Goal: Navigation & Orientation: Understand site structure

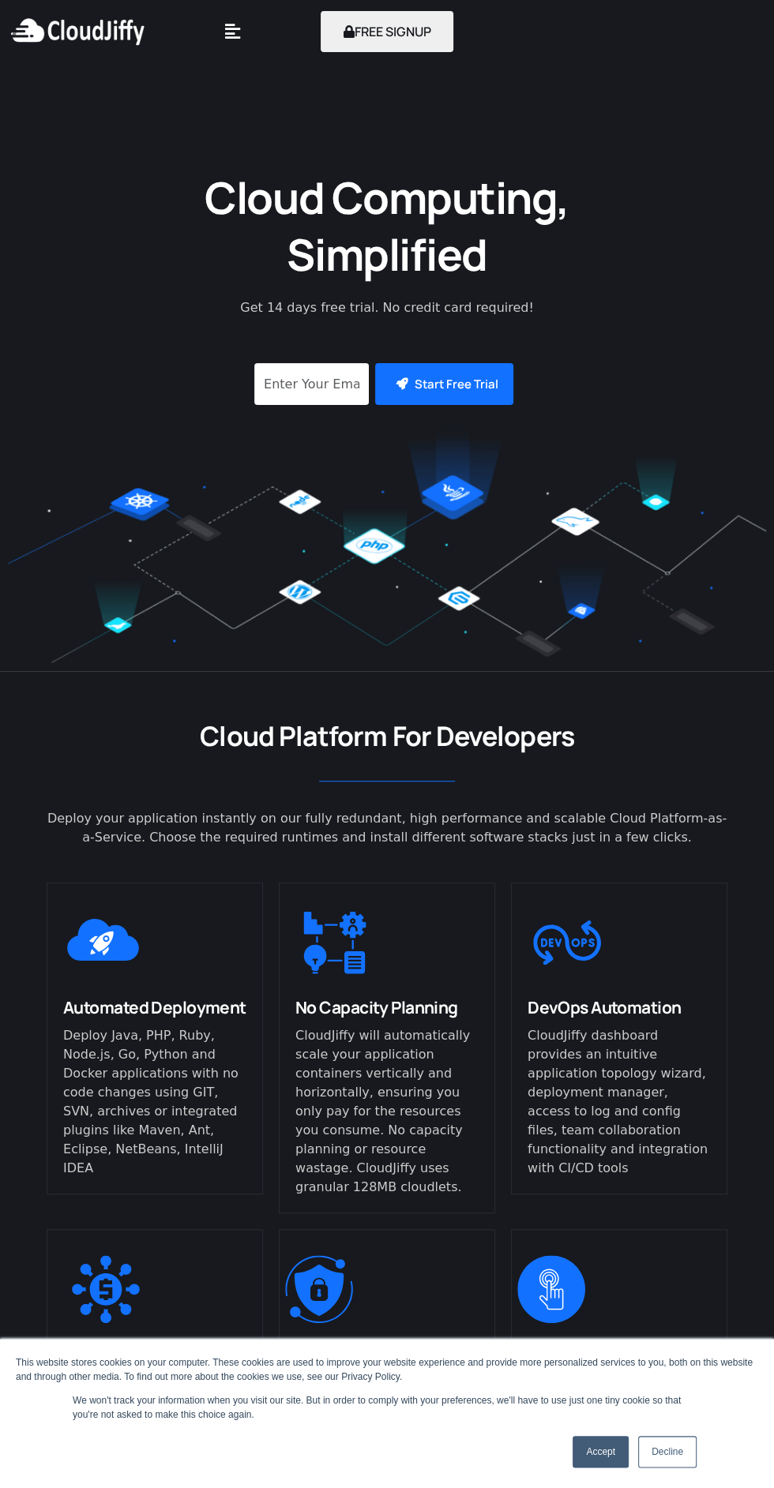
click at [592, 1454] on link "Accept" at bounding box center [600, 1452] width 56 height 32
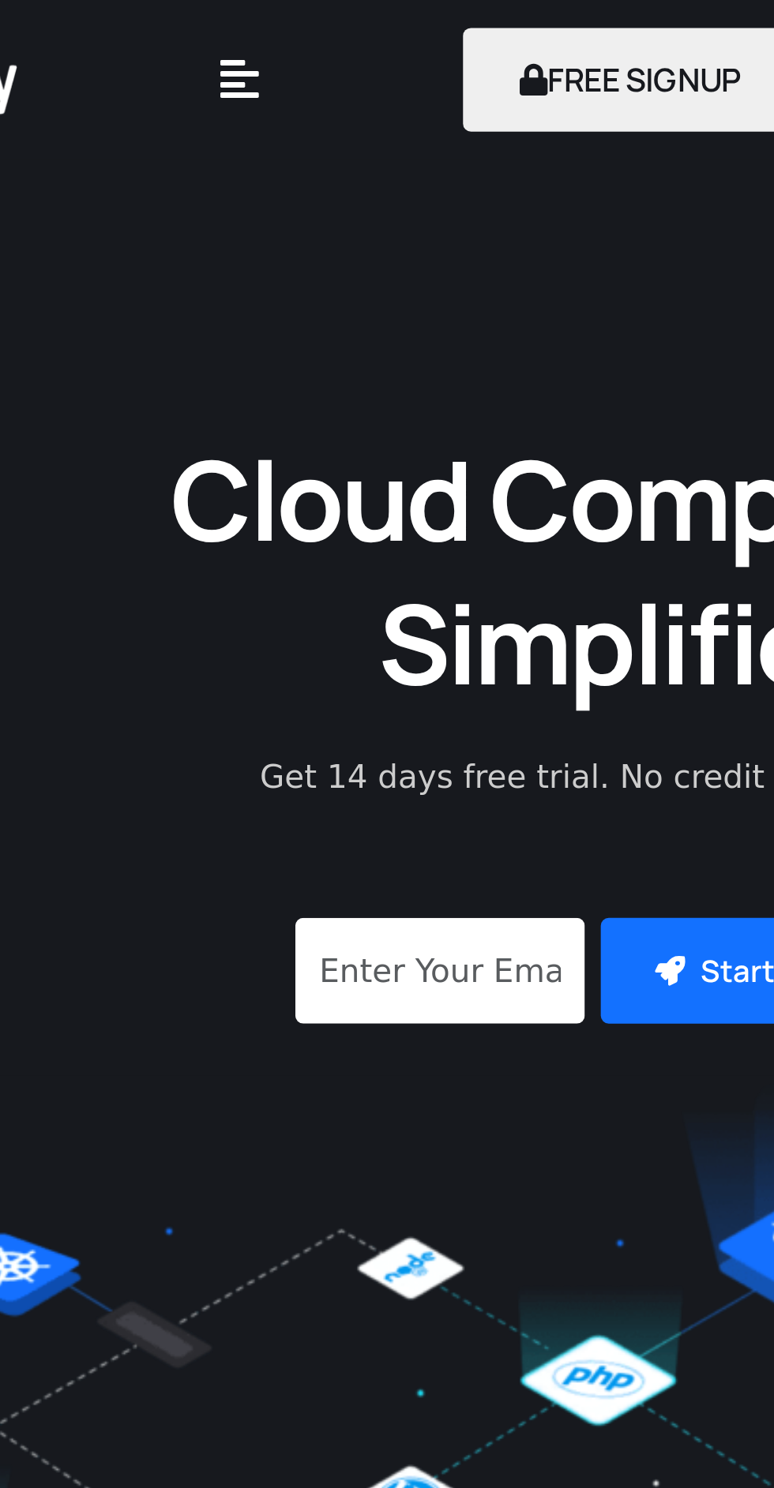
click at [238, 34] on icon "Menu Toggle" at bounding box center [232, 31] width 15 height 17
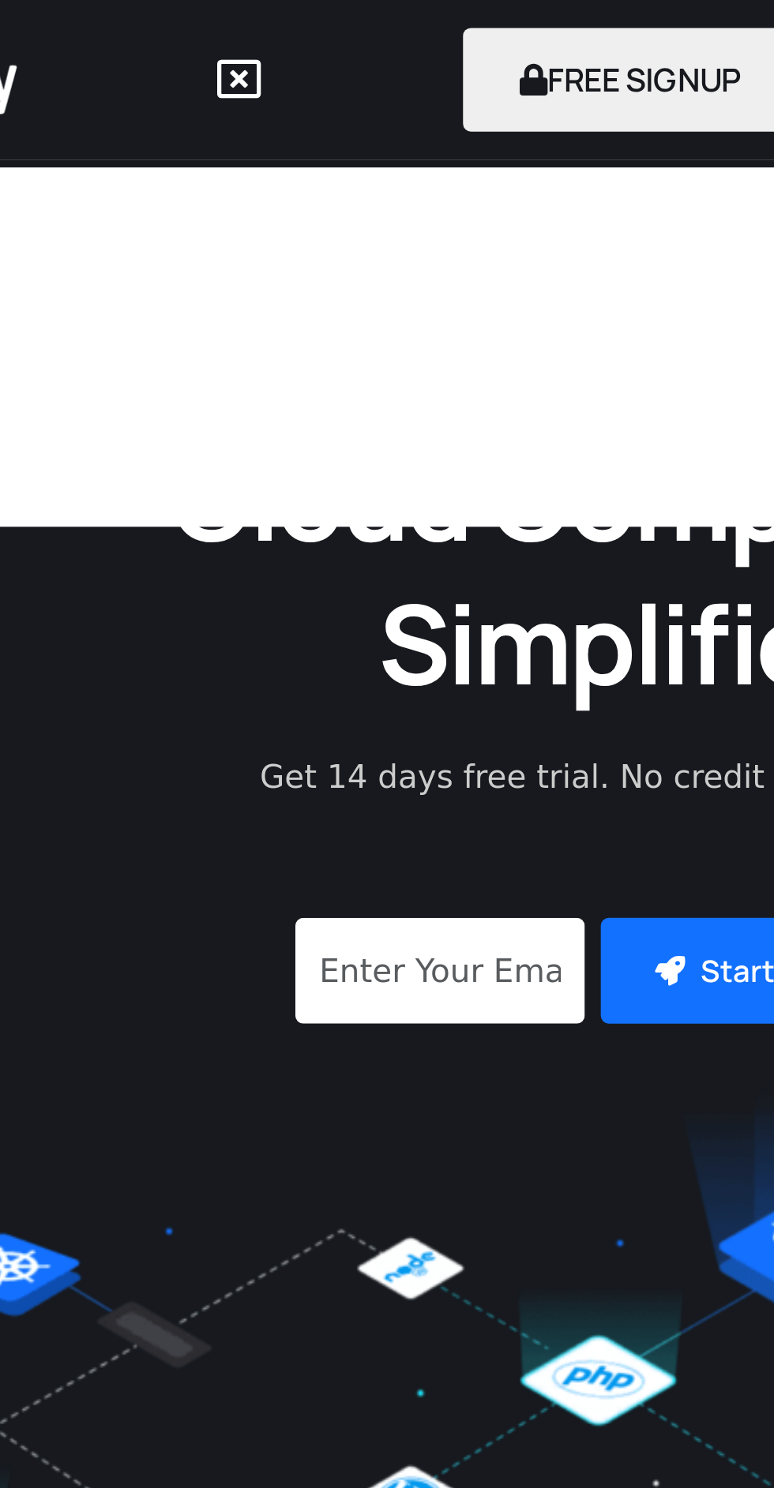
click at [224, 36] on icon "Menu Toggle" at bounding box center [231, 31] width 17 height 17
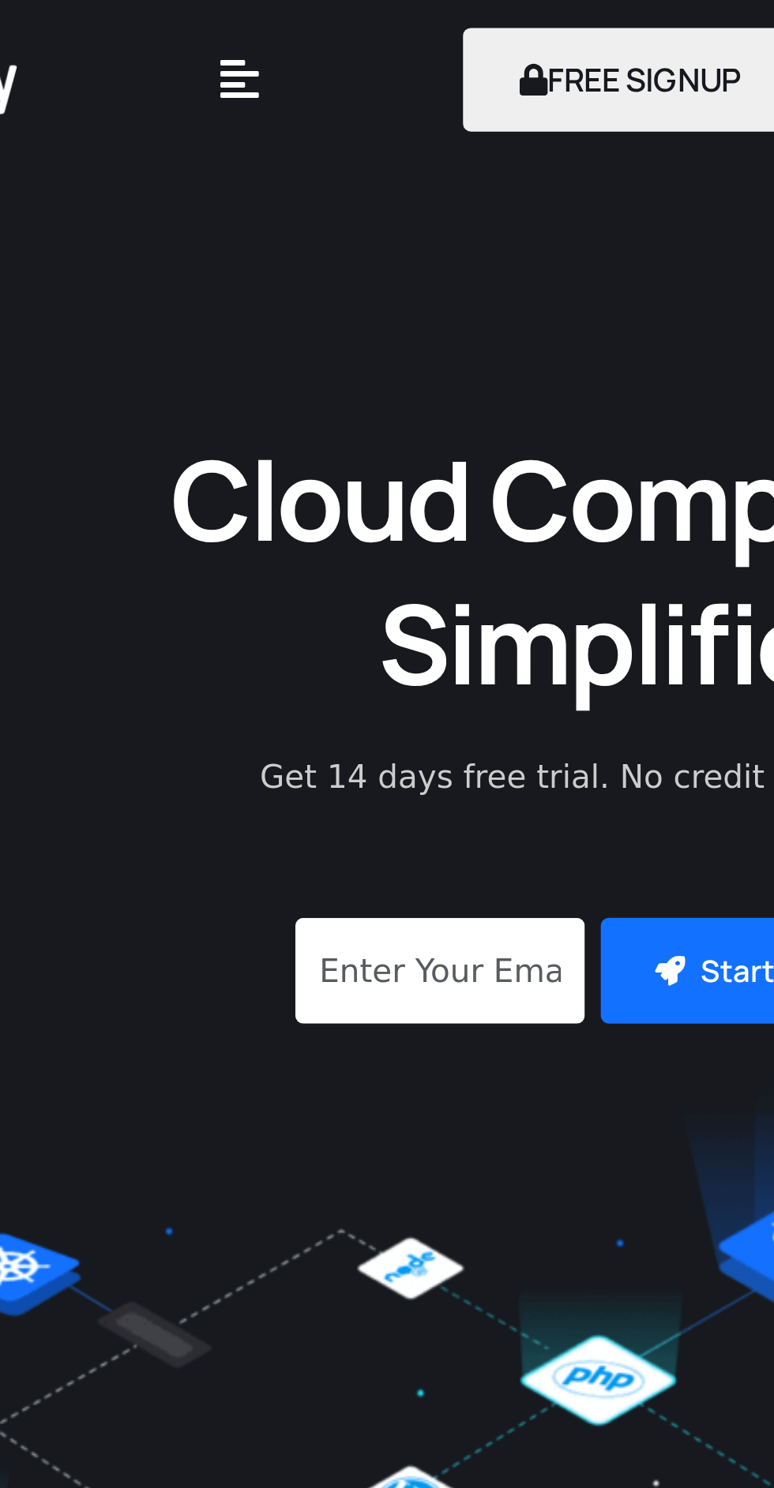
click at [235, 40] on icon "Menu Toggle" at bounding box center [232, 31] width 15 height 17
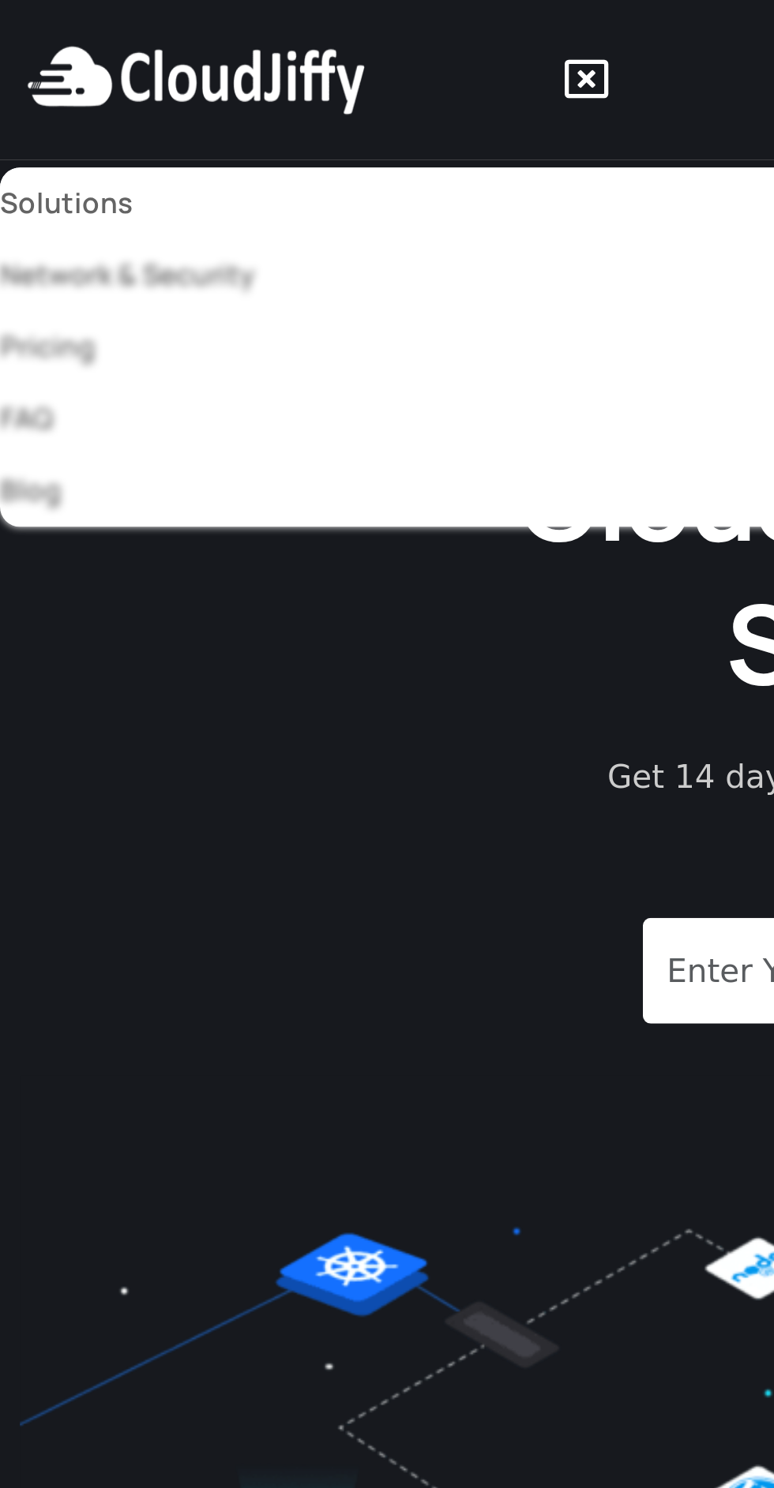
click at [49, 85] on link "Solutions" at bounding box center [387, 80] width 774 height 28
